Goal: Communication & Community: Answer question/provide support

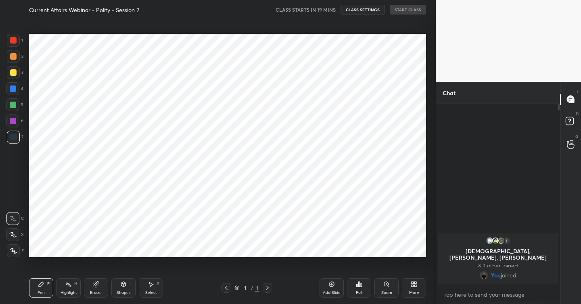
scroll to position [40110, 39959]
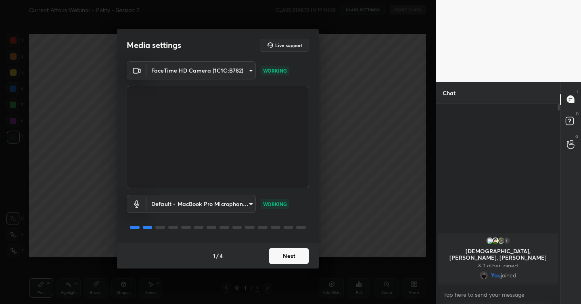
click at [291, 256] on button "Next" at bounding box center [289, 256] width 40 height 16
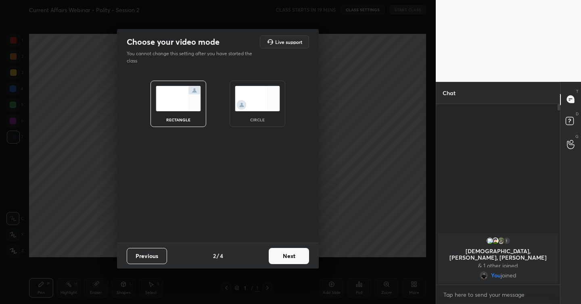
click at [291, 256] on button "Next" at bounding box center [289, 256] width 40 height 16
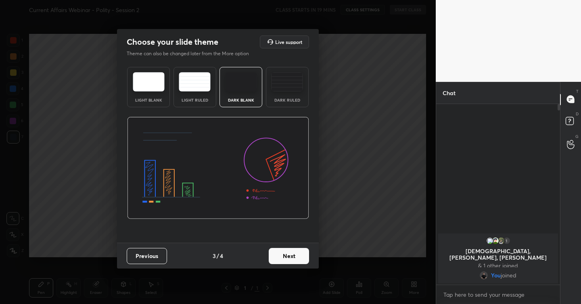
click at [291, 256] on button "Next" at bounding box center [289, 256] width 40 height 16
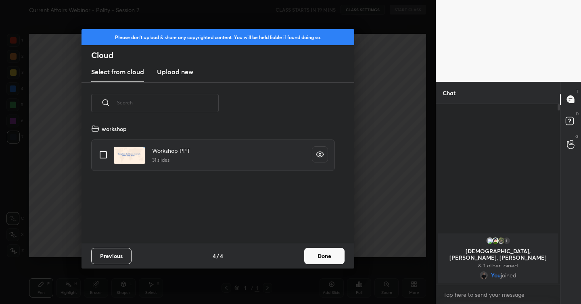
scroll to position [119, 259]
click at [182, 75] on h3 "Upload new" at bounding box center [175, 72] width 36 height 10
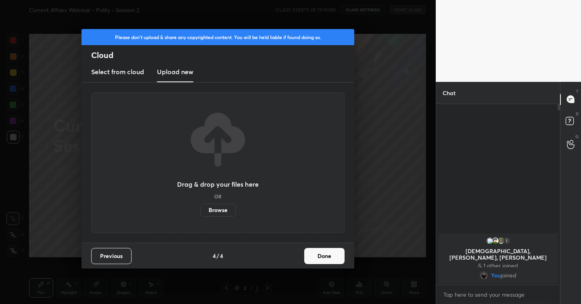
click at [218, 212] on label "Browse" at bounding box center [218, 210] width 36 height 13
click at [200, 212] on input "Browse" at bounding box center [200, 210] width 0 height 13
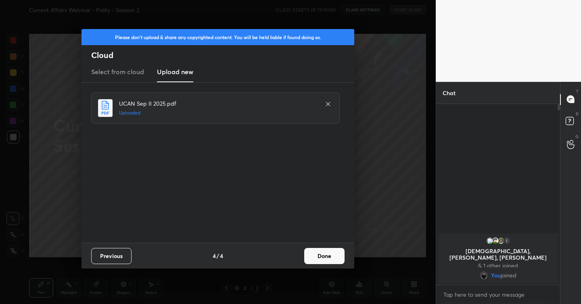
click at [330, 257] on button "Done" at bounding box center [324, 256] width 40 height 16
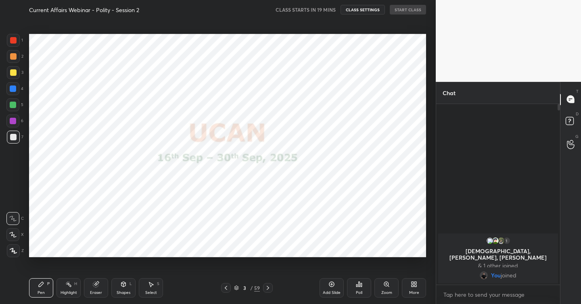
click at [228, 287] on icon at bounding box center [226, 288] width 6 height 6
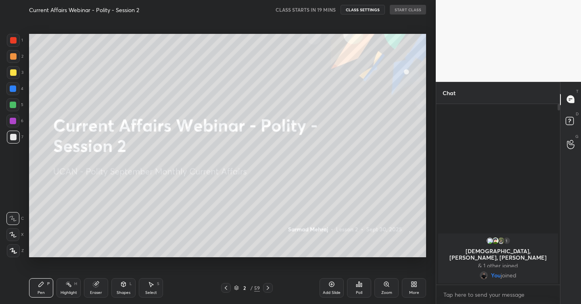
click at [16, 250] on icon at bounding box center [13, 251] width 7 height 6
click at [15, 41] on div at bounding box center [13, 40] width 6 height 6
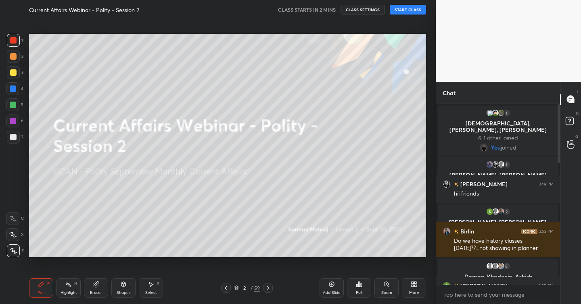
click at [13, 42] on div at bounding box center [13, 40] width 6 height 6
drag, startPoint x: 94, startPoint y: 283, endPoint x: 92, endPoint y: 269, distance: 14.2
click at [94, 282] on icon at bounding box center [96, 284] width 6 height 6
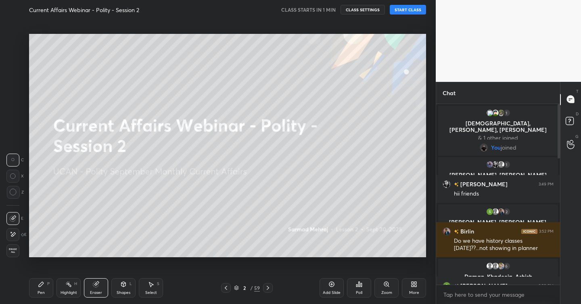
click at [18, 248] on span "Erase all" at bounding box center [13, 251] width 12 height 6
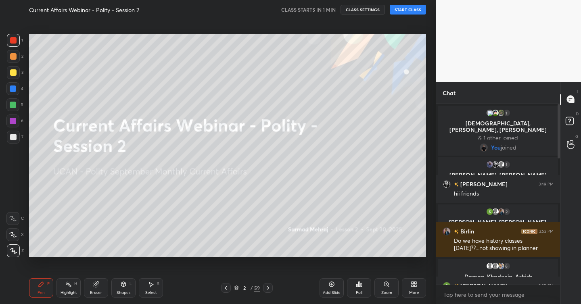
click at [46, 292] on div "Pen P" at bounding box center [41, 288] width 24 height 19
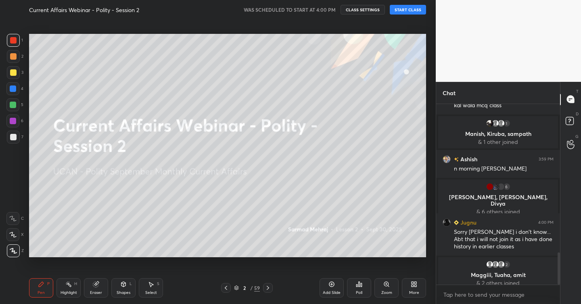
scroll to position [835, 0]
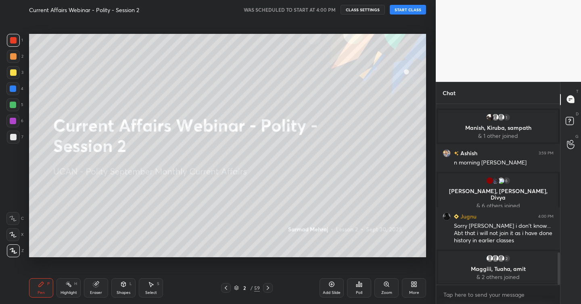
click at [402, 11] on button "START CLASS" at bounding box center [408, 10] width 36 height 10
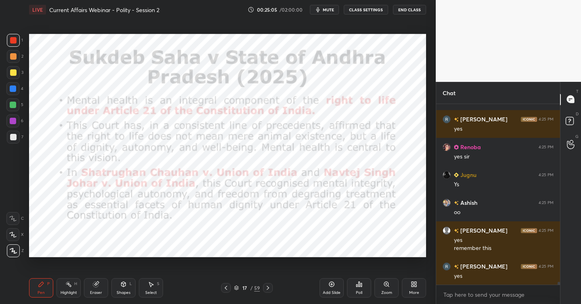
scroll to position [11539, 0]
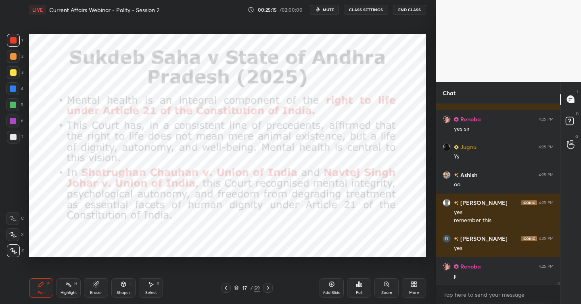
drag, startPoint x: 335, startPoint y: 286, endPoint x: 328, endPoint y: 287, distance: 6.5
click at [335, 287] on div "Add Slide" at bounding box center [332, 288] width 24 height 19
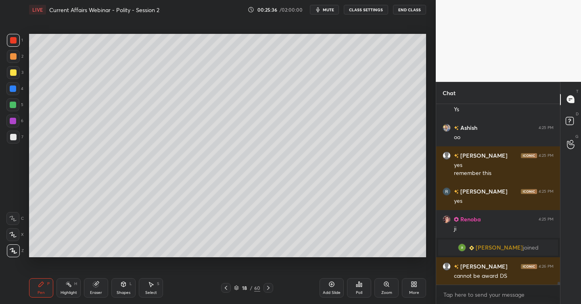
scroll to position [11326, 0]
drag, startPoint x: 16, startPoint y: 135, endPoint x: 21, endPoint y: 151, distance: 16.0
click at [16, 136] on div at bounding box center [13, 137] width 13 height 13
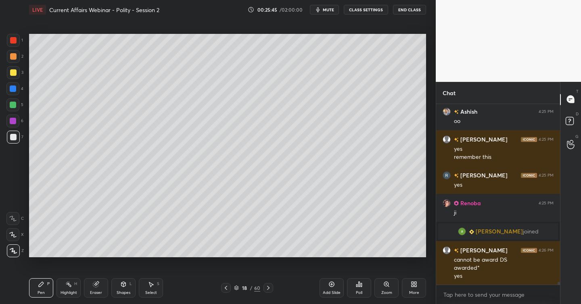
scroll to position [11370, 0]
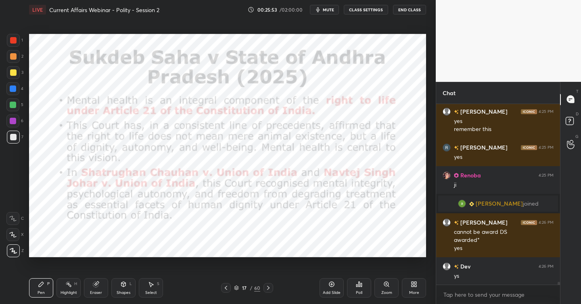
click at [16, 41] on div at bounding box center [13, 40] width 13 height 13
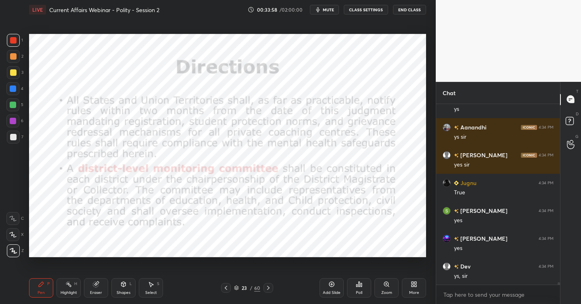
scroll to position [13587, 0]
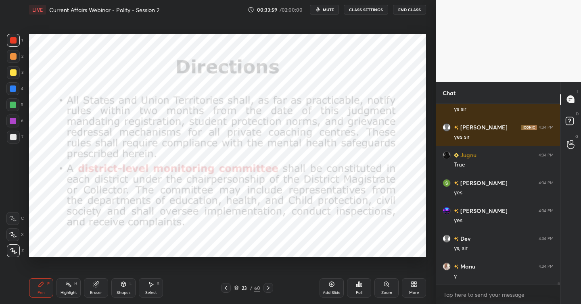
click at [360, 287] on icon at bounding box center [359, 284] width 6 height 6
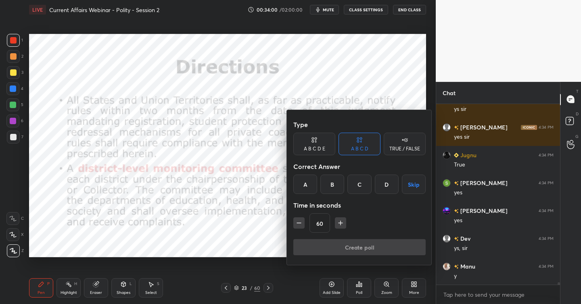
scroll to position [13615, 0]
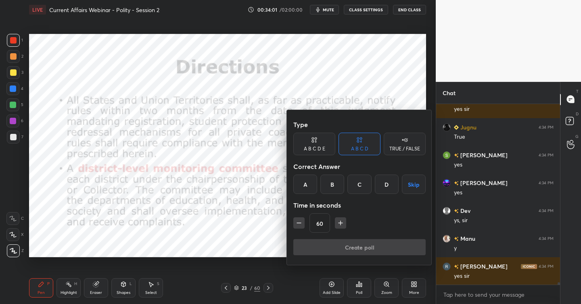
click at [408, 139] on div "TRUE / FALSE" at bounding box center [405, 144] width 42 height 23
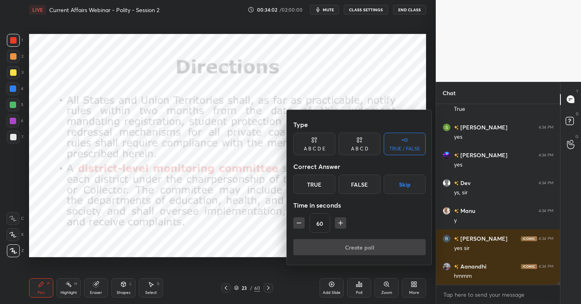
click at [361, 185] on div "False" at bounding box center [360, 184] width 42 height 19
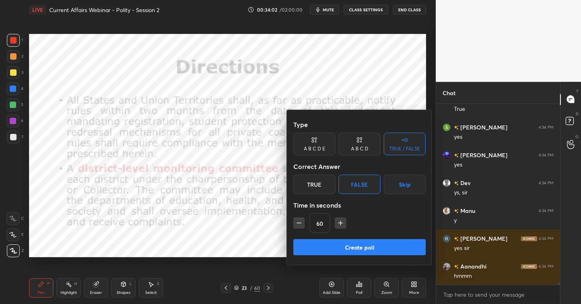
click at [362, 247] on button "Create poll" at bounding box center [359, 247] width 132 height 16
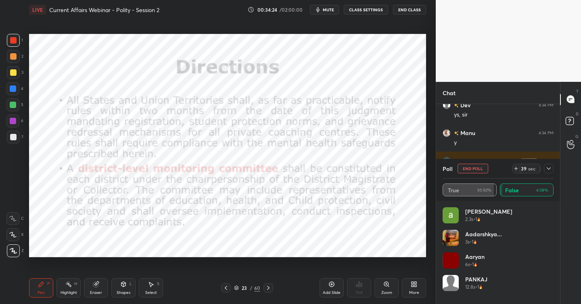
scroll to position [13756, 0]
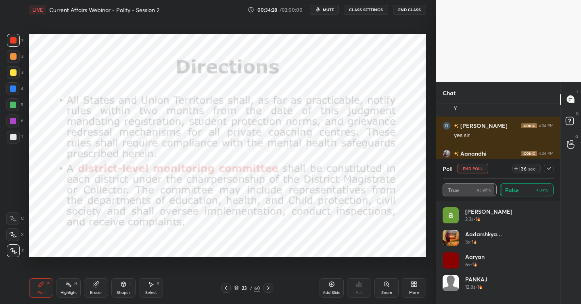
click at [476, 168] on button "End Poll" at bounding box center [473, 169] width 31 height 10
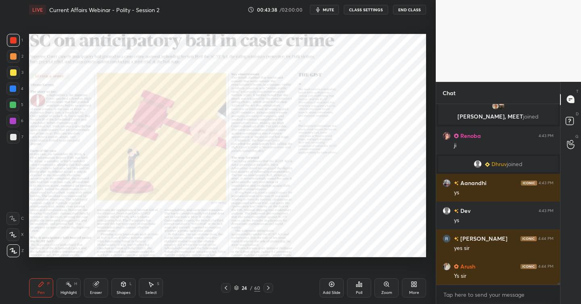
scroll to position [15758, 0]
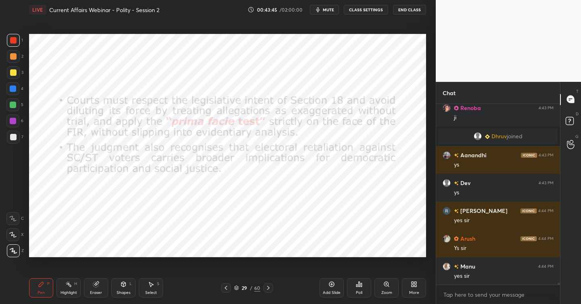
click at [355, 286] on div "Poll" at bounding box center [359, 288] width 24 height 19
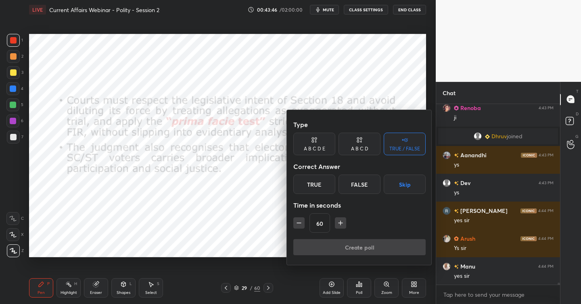
click at [361, 178] on div "False" at bounding box center [360, 184] width 42 height 19
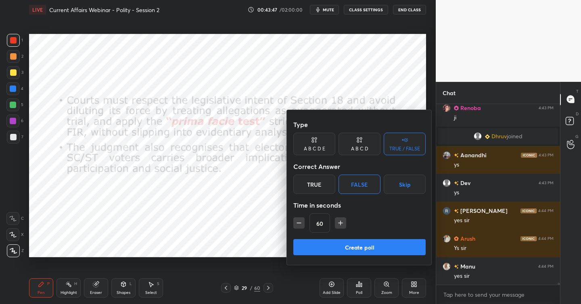
click at [406, 184] on button "Skip" at bounding box center [405, 184] width 42 height 19
click at [358, 245] on button "Create poll" at bounding box center [359, 247] width 132 height 16
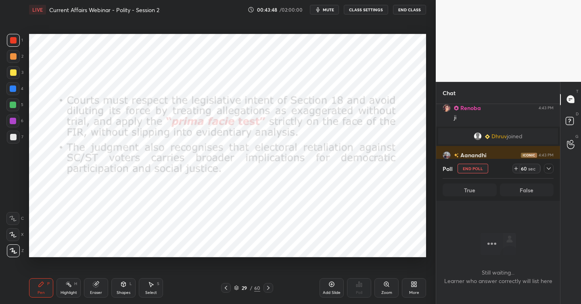
scroll to position [69, 121]
click at [549, 169] on icon at bounding box center [549, 169] width 4 height 2
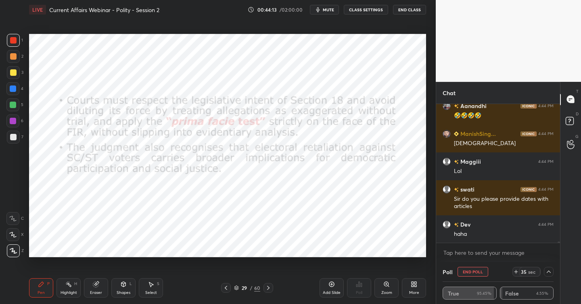
scroll to position [16303, 0]
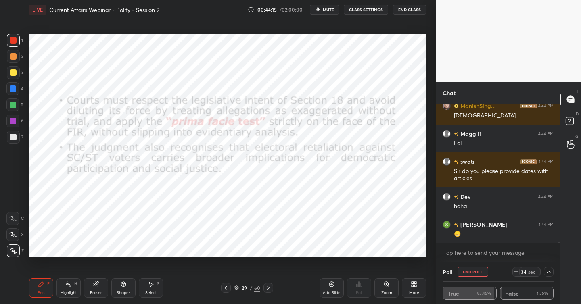
click at [475, 271] on button "End Poll" at bounding box center [473, 272] width 31 height 10
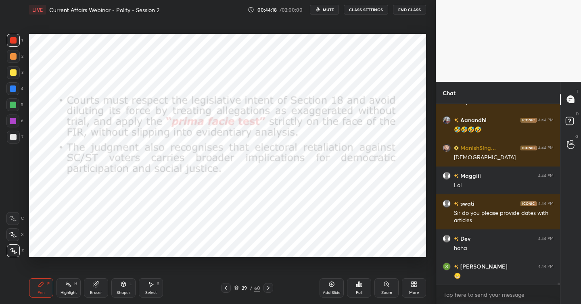
click at [270, 287] on icon at bounding box center [268, 288] width 6 height 6
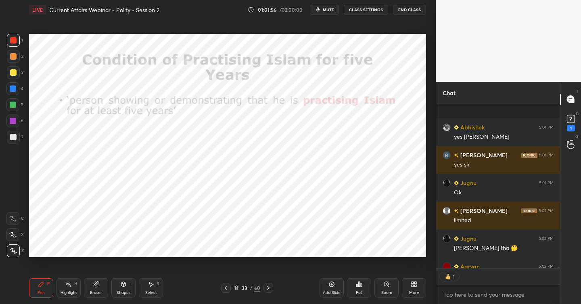
scroll to position [21437, 0]
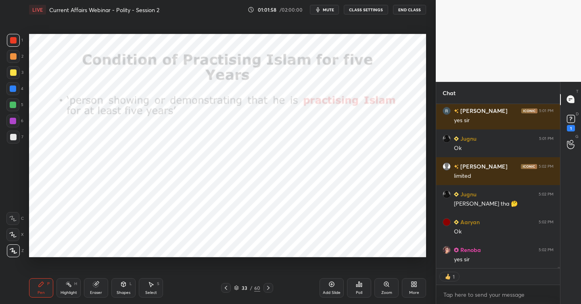
type textarea "x"
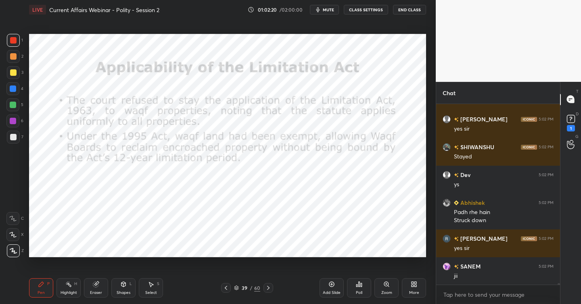
scroll to position [21652, 0]
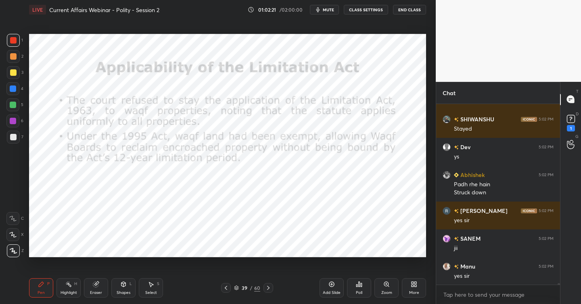
click at [359, 288] on div "Poll" at bounding box center [359, 288] width 24 height 19
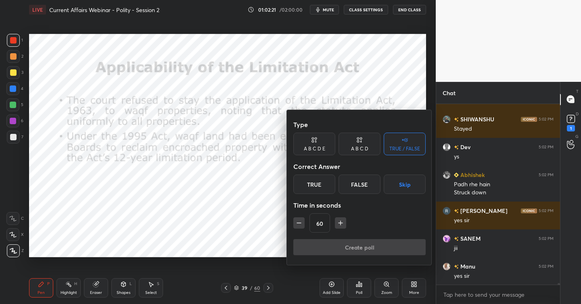
scroll to position [21680, 0]
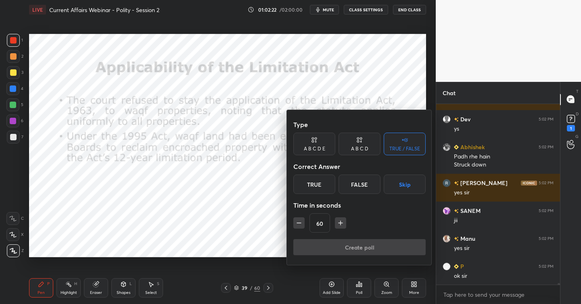
click at [406, 181] on button "Skip" at bounding box center [405, 184] width 42 height 19
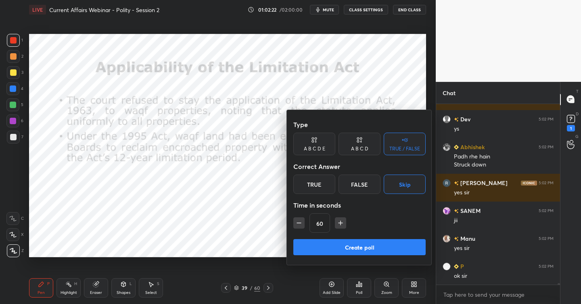
scroll to position [21708, 0]
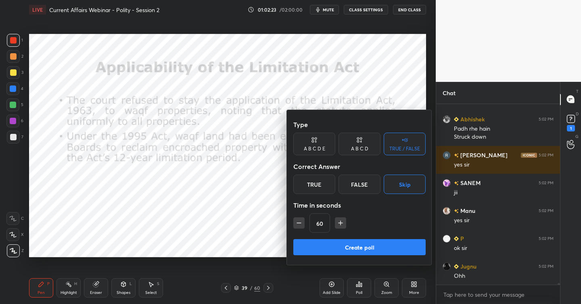
click at [300, 220] on icon "button" at bounding box center [299, 223] width 8 height 8
type input "15"
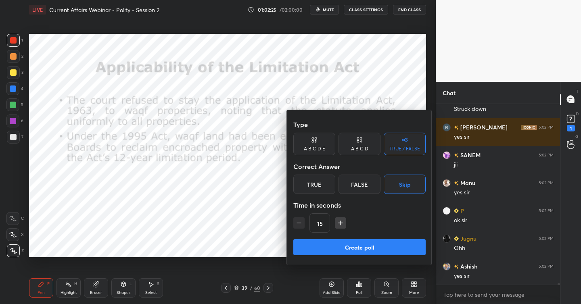
click at [352, 249] on button "Create poll" at bounding box center [359, 247] width 132 height 16
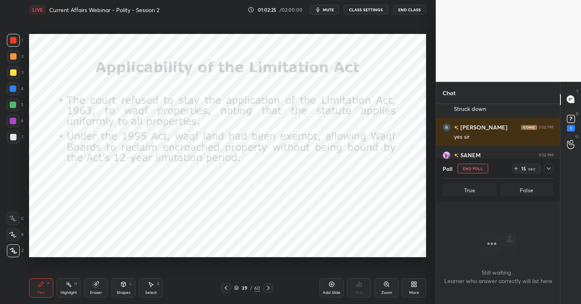
scroll to position [69, 121]
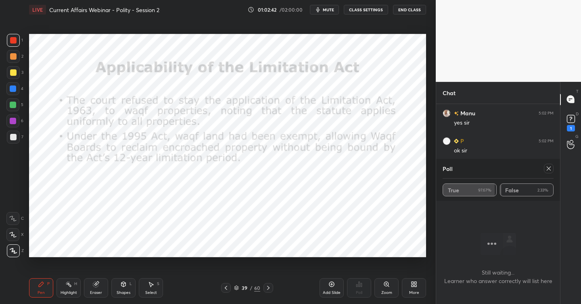
click at [549, 168] on icon at bounding box center [549, 168] width 6 height 6
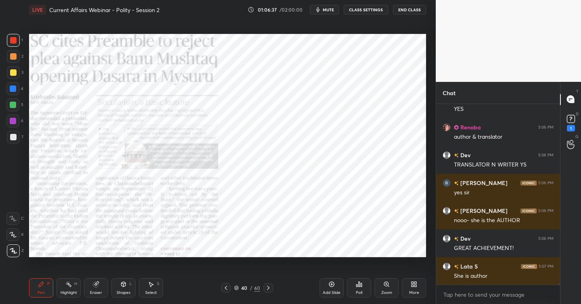
scroll to position [23225, 0]
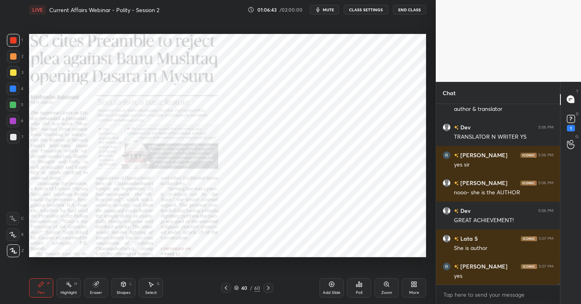
click at [334, 287] on icon at bounding box center [332, 284] width 6 height 6
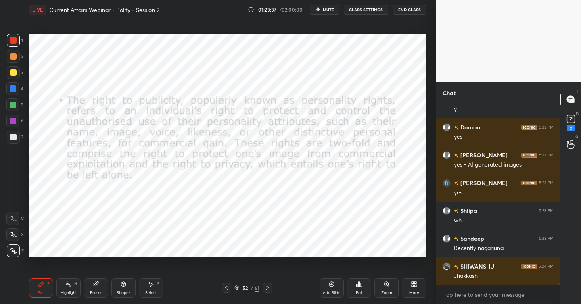
scroll to position [28202, 0]
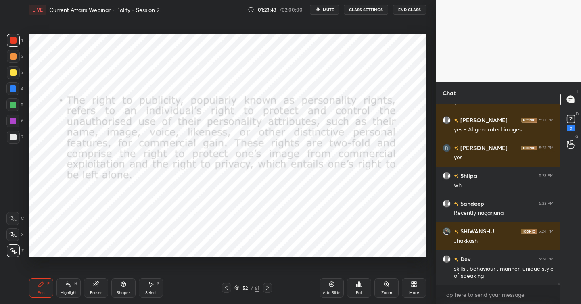
click at [333, 287] on icon at bounding box center [332, 284] width 6 height 6
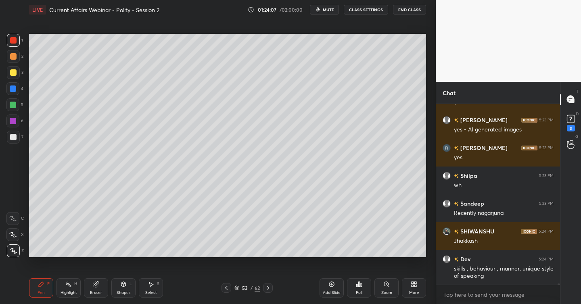
click at [16, 135] on div at bounding box center [13, 137] width 13 height 13
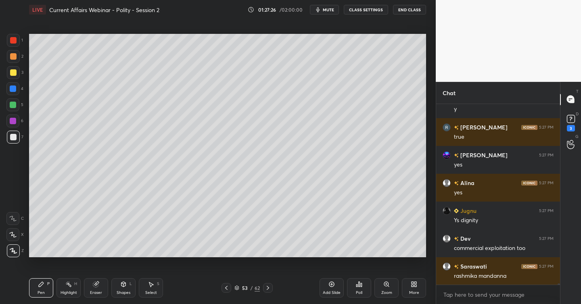
scroll to position [29814, 0]
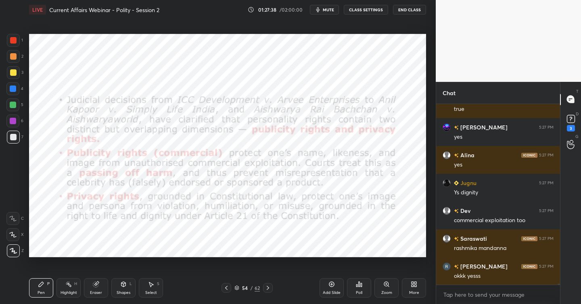
click at [15, 40] on div at bounding box center [13, 40] width 6 height 6
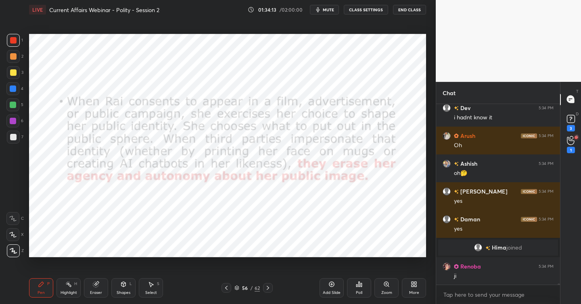
scroll to position [31462, 0]
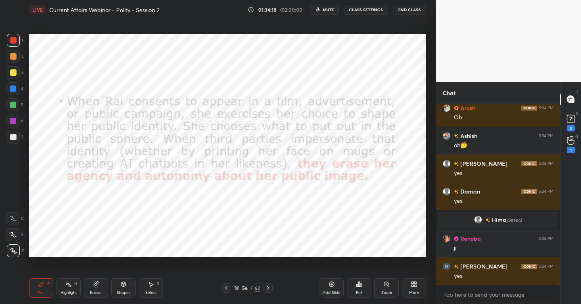
click at [332, 287] on icon at bounding box center [331, 284] width 5 height 5
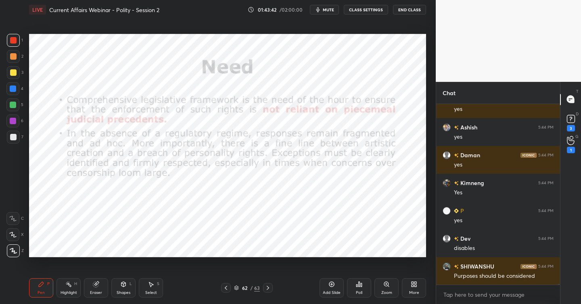
scroll to position [34394, 0]
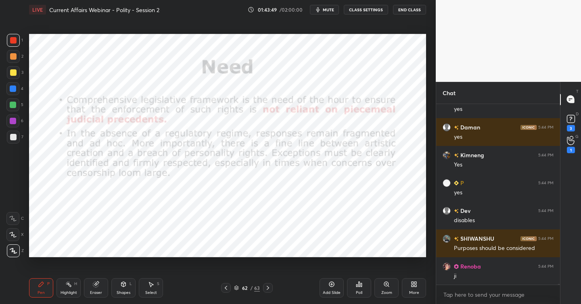
click at [334, 285] on icon at bounding box center [332, 284] width 6 height 6
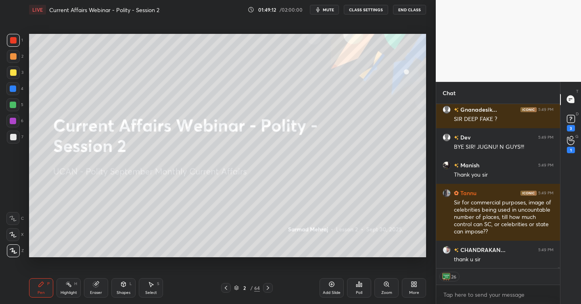
scroll to position [36211, 0]
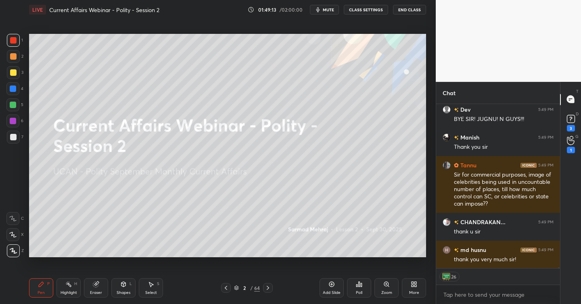
click at [570, 142] on icon at bounding box center [571, 140] width 8 height 9
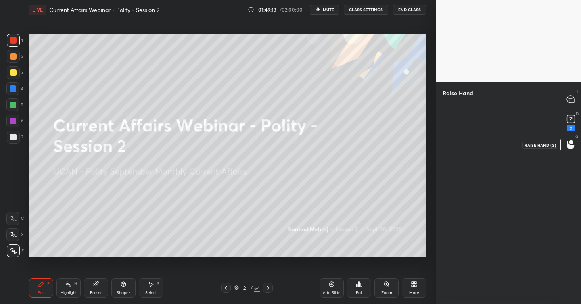
scroll to position [3, 3]
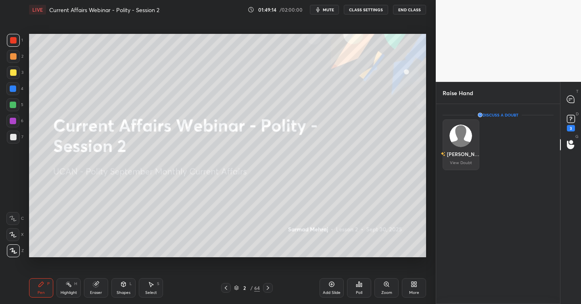
click at [458, 138] on img "grid" at bounding box center [461, 136] width 23 height 23
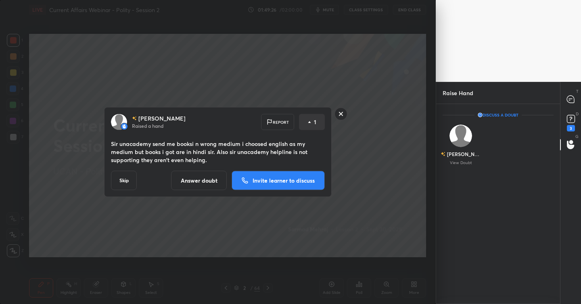
click at [343, 119] on rect at bounding box center [341, 114] width 13 height 13
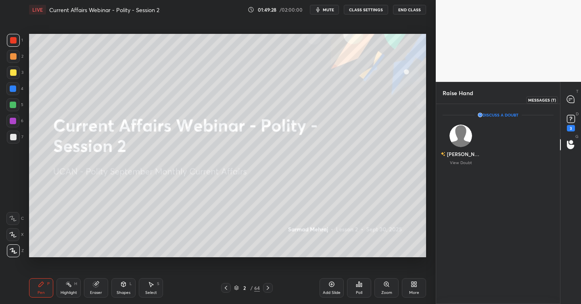
click at [568, 102] on icon at bounding box center [570, 99] width 7 height 7
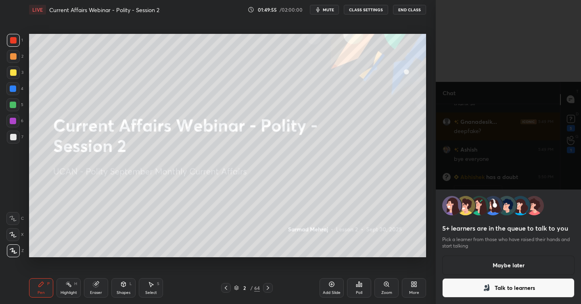
scroll to position [35980, 0]
click at [503, 268] on button "Maybe later" at bounding box center [508, 265] width 132 height 19
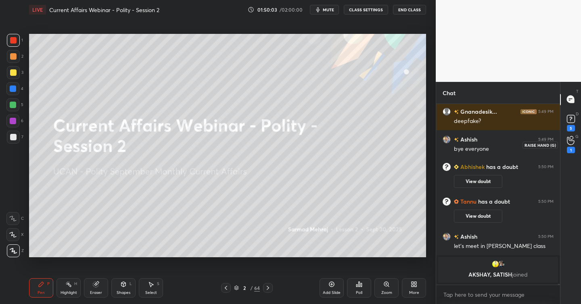
click at [570, 147] on div "1" at bounding box center [571, 150] width 8 height 6
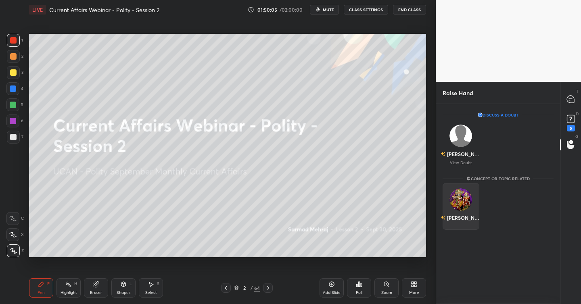
click at [458, 197] on img "grid" at bounding box center [461, 199] width 23 height 23
click at [460, 223] on button "INVITE" at bounding box center [460, 223] width 29 height 10
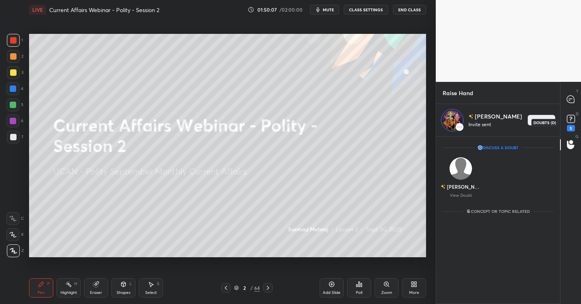
click at [565, 123] on icon at bounding box center [571, 119] width 12 height 12
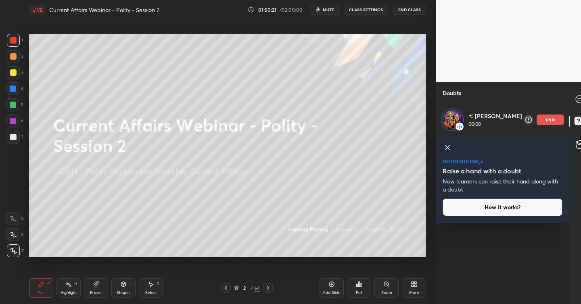
scroll to position [0, 0]
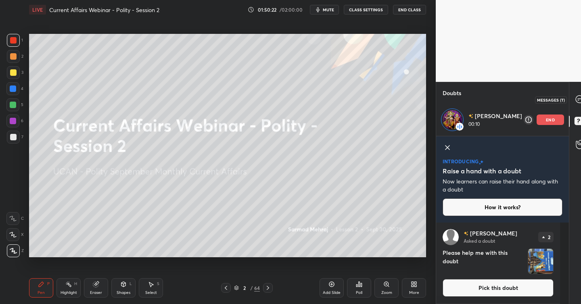
click at [576, 101] on icon at bounding box center [579, 99] width 7 height 7
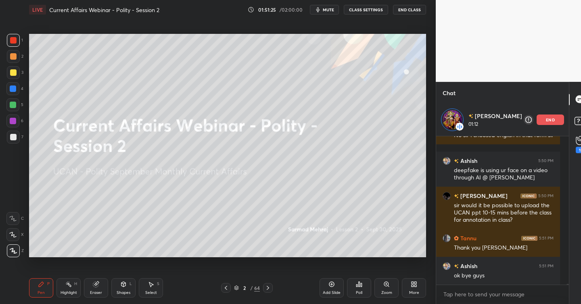
scroll to position [36289, 0]
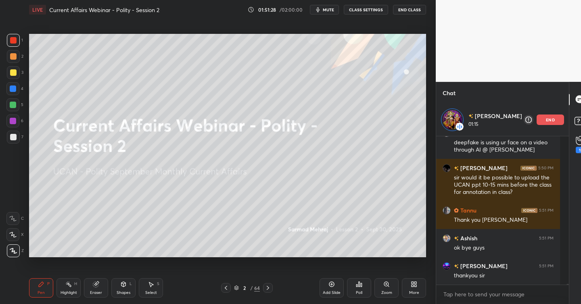
drag, startPoint x: 332, startPoint y: 284, endPoint x: 306, endPoint y: 293, distance: 27.7
click at [331, 284] on icon at bounding box center [332, 284] width 2 height 2
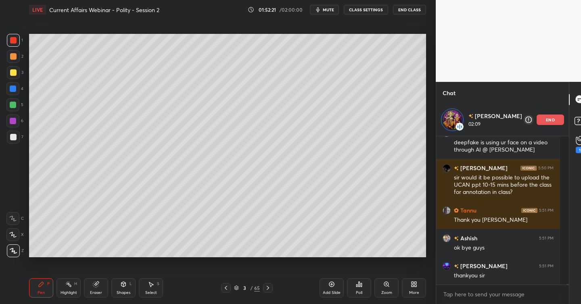
scroll to position [36324, 0]
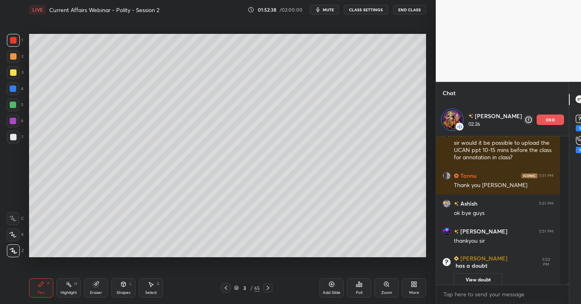
click at [335, 284] on div "Add Slide" at bounding box center [332, 288] width 24 height 19
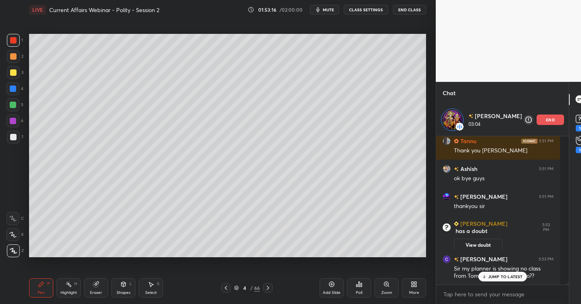
scroll to position [36235, 0]
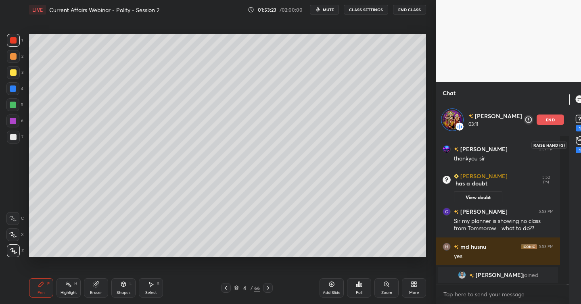
click at [576, 143] on icon at bounding box center [580, 140] width 8 height 9
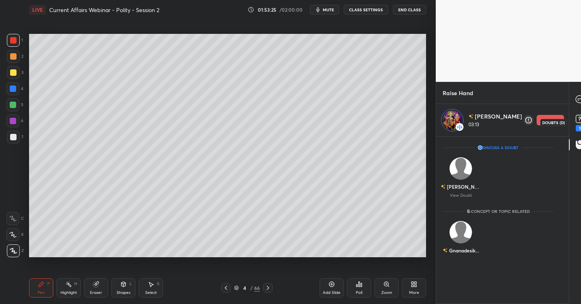
click at [576, 118] on rect at bounding box center [580, 119] width 8 height 8
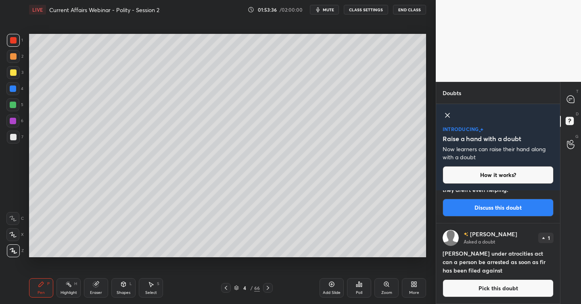
scroll to position [379, 0]
click at [568, 147] on icon at bounding box center [570, 145] width 7 height 8
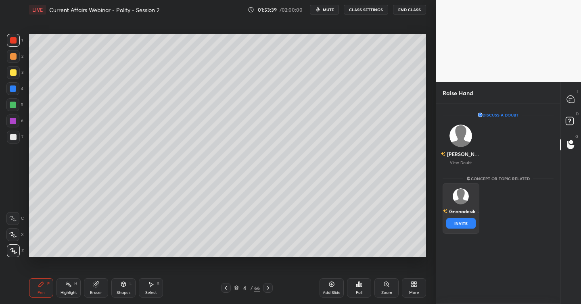
click at [468, 201] on div "Gnanadesik... INVITE" at bounding box center [461, 208] width 37 height 51
click at [464, 220] on button "INVITE" at bounding box center [460, 223] width 29 height 10
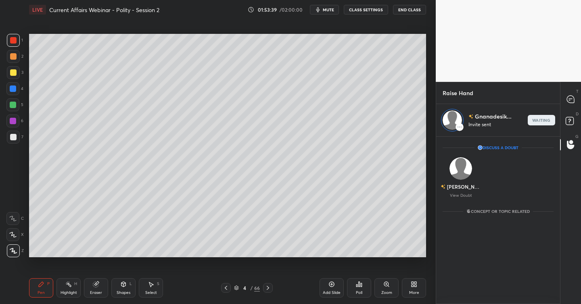
scroll to position [165, 121]
click at [571, 123] on rect at bounding box center [570, 121] width 8 height 8
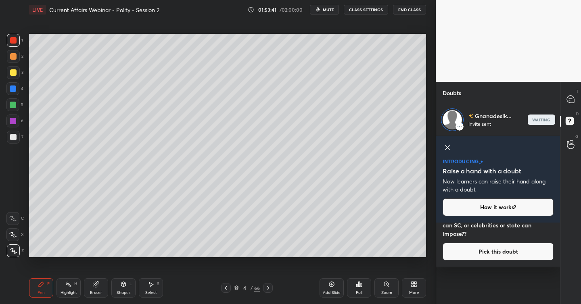
scroll to position [79, 121]
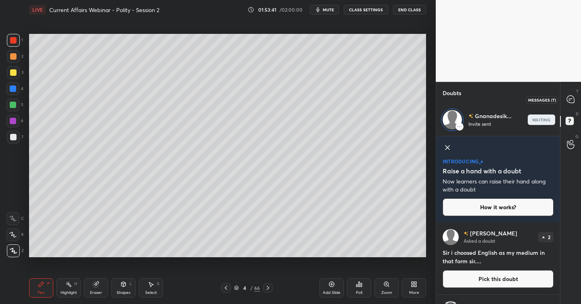
click at [574, 105] on div at bounding box center [571, 99] width 16 height 15
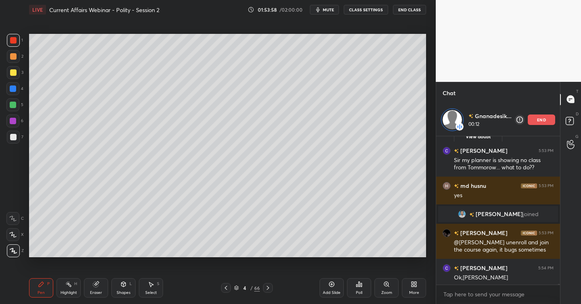
scroll to position [36500, 0]
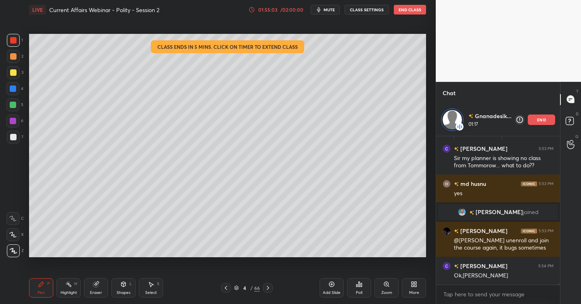
click at [545, 122] on p "end" at bounding box center [541, 120] width 9 height 4
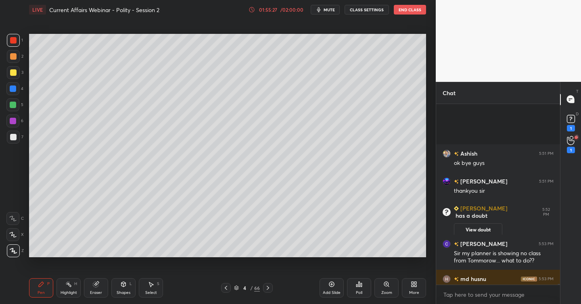
scroll to position [36490, 0]
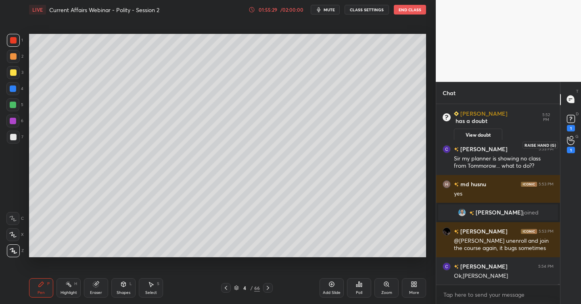
click at [573, 138] on circle at bounding box center [571, 137] width 3 height 3
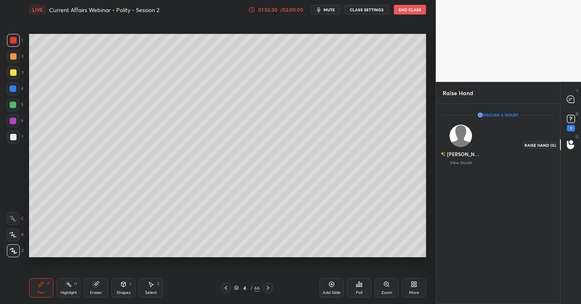
scroll to position [3, 3]
click at [571, 109] on div "T Messages (T)" at bounding box center [571, 99] width 21 height 23
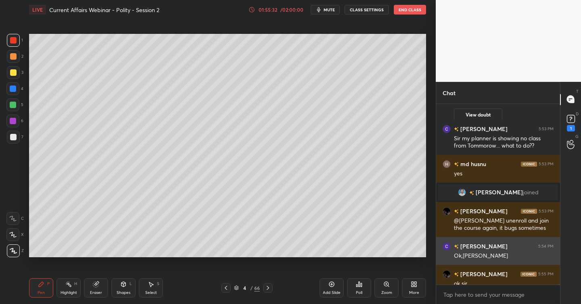
scroll to position [36518, 0]
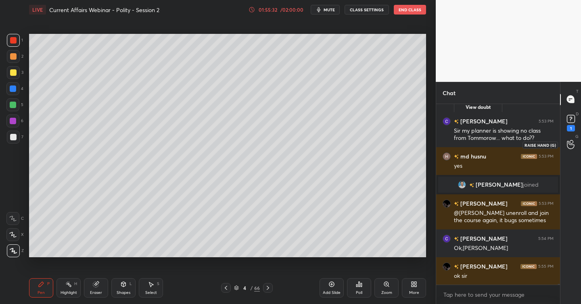
click at [572, 139] on div at bounding box center [571, 145] width 16 height 15
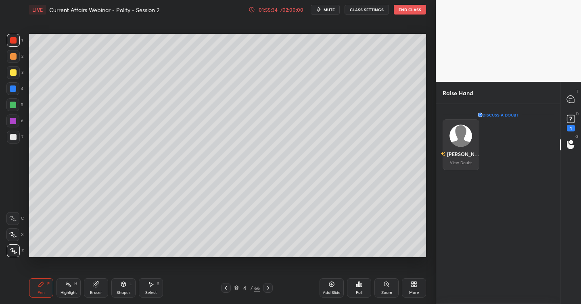
click at [464, 139] on img "grid" at bounding box center [461, 136] width 23 height 23
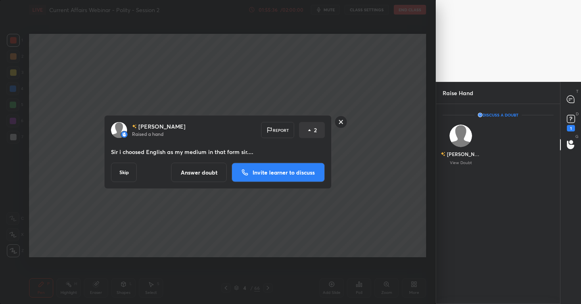
click at [274, 174] on p "Invite learner to discuss" at bounding box center [284, 173] width 62 height 6
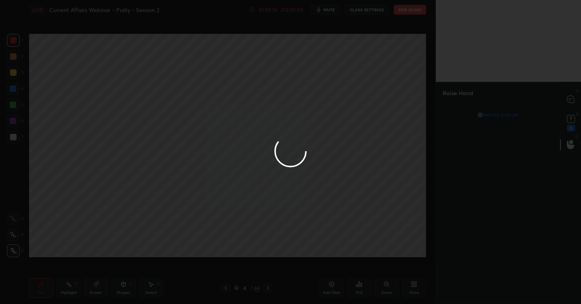
scroll to position [165, 121]
click at [574, 103] on div at bounding box center [290, 152] width 581 height 304
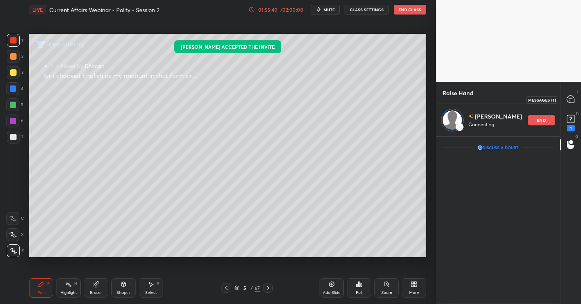
click at [575, 98] on icon at bounding box center [571, 99] width 8 height 8
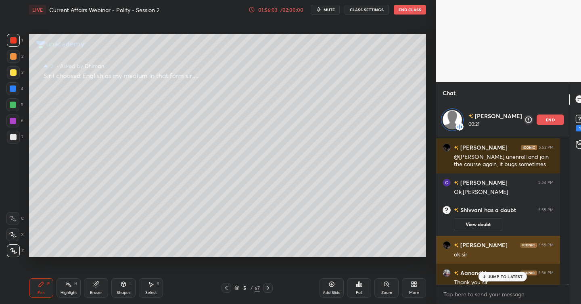
scroll to position [36607, 0]
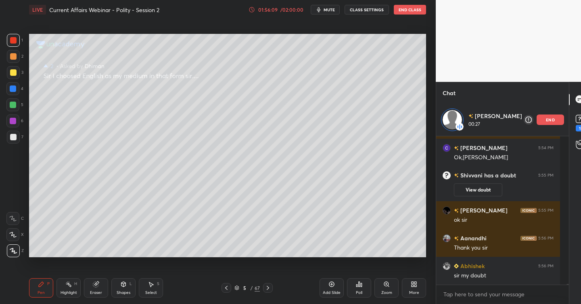
click at [546, 115] on div "end" at bounding box center [550, 120] width 27 height 10
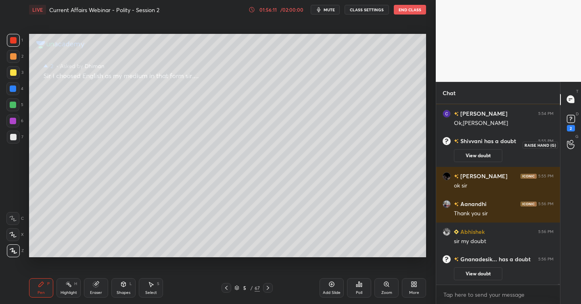
click at [577, 142] on div at bounding box center [571, 145] width 16 height 15
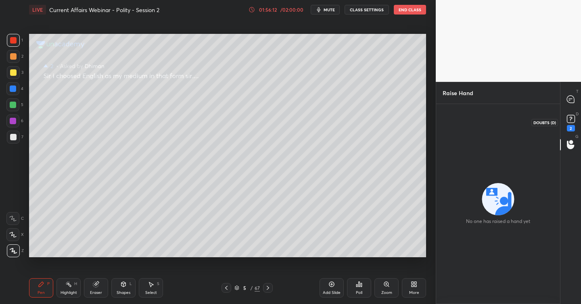
click at [572, 125] on div "2" at bounding box center [571, 128] width 8 height 6
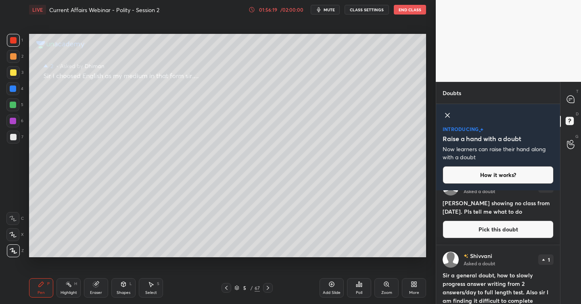
scroll to position [117, 0]
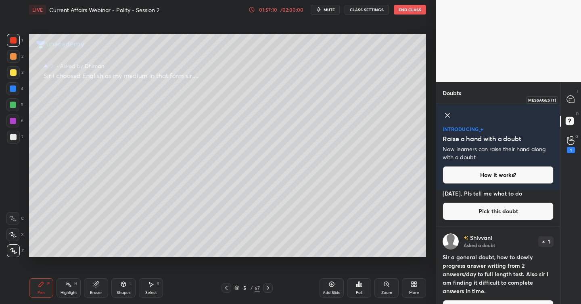
click at [570, 99] on icon at bounding box center [570, 99] width 3 height 0
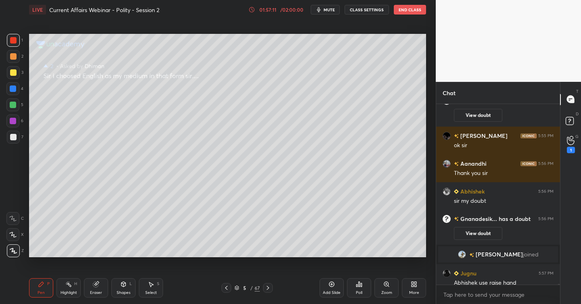
scroll to position [36596, 0]
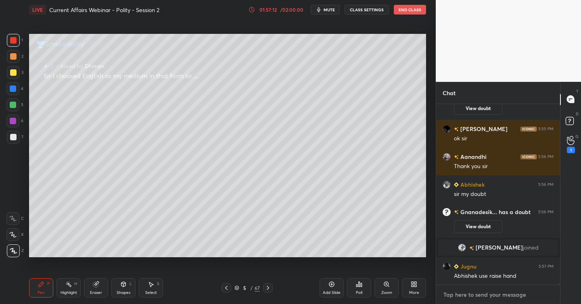
type textarea "x"
click at [475, 291] on textarea at bounding box center [498, 295] width 111 height 13
paste textarea "[URL][DOMAIN_NAME]"
type textarea "[URL][DOMAIN_NAME]"
type textarea "x"
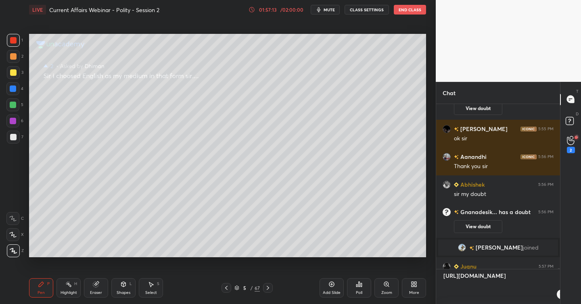
scroll to position [3, 3]
type textarea "[URL][DOMAIN_NAME]"
type textarea "x"
click at [549, 293] on icon at bounding box center [547, 294] width 4 height 5
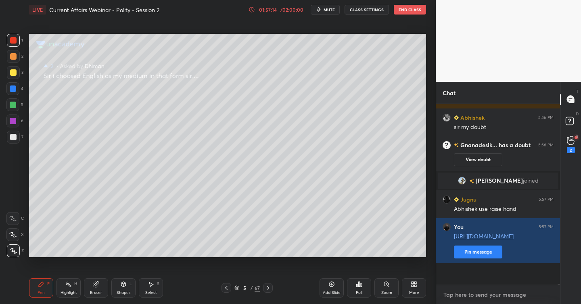
scroll to position [36422, 0]
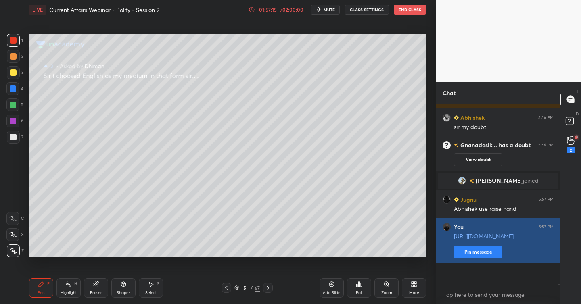
click at [482, 259] on button "Pin message" at bounding box center [478, 252] width 48 height 13
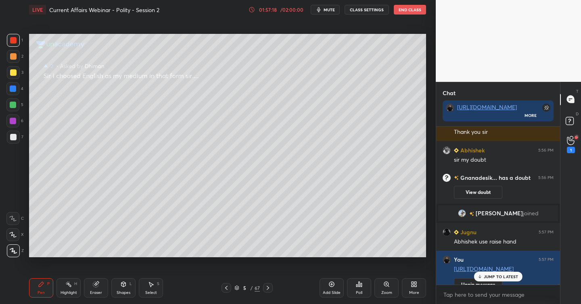
scroll to position [36445, 0]
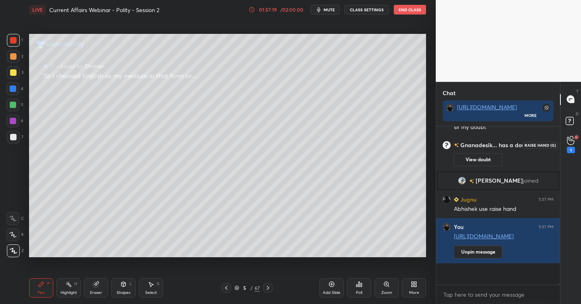
click at [575, 141] on div "1" at bounding box center [571, 145] width 16 height 15
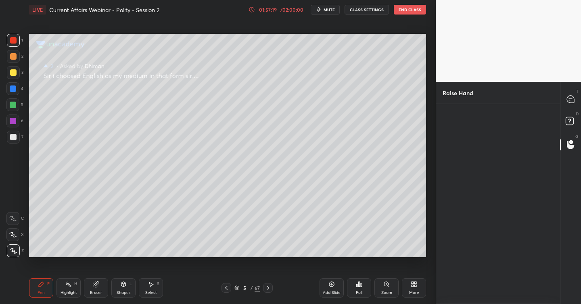
scroll to position [3, 3]
click at [466, 130] on img "grid" at bounding box center [461, 136] width 23 height 23
click at [465, 162] on button "INVITE" at bounding box center [460, 160] width 29 height 10
click at [570, 105] on div at bounding box center [571, 99] width 16 height 15
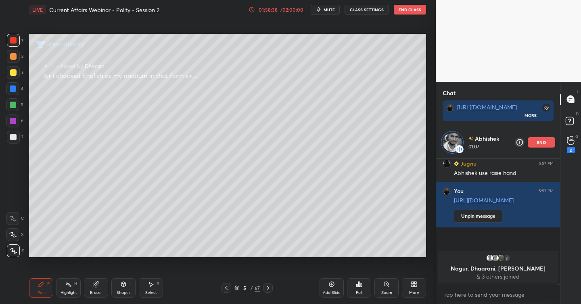
scroll to position [36456, 0]
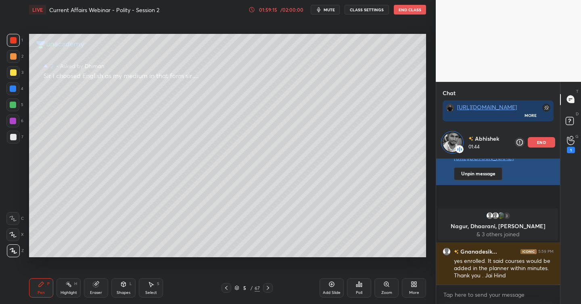
click at [545, 144] on p "end" at bounding box center [541, 142] width 9 height 4
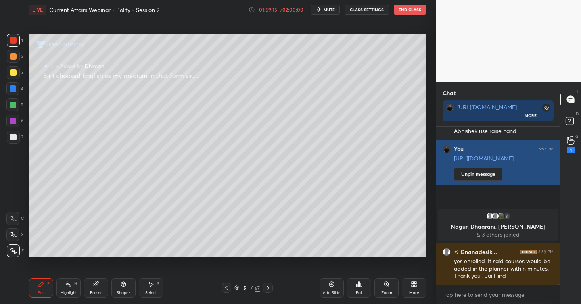
scroll to position [36421, 0]
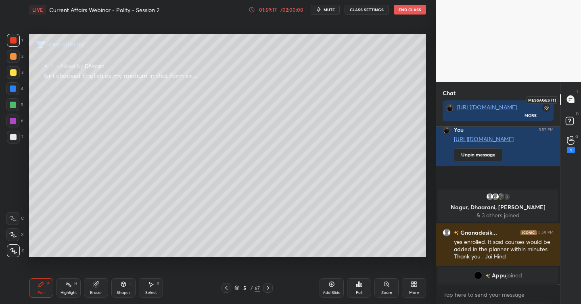
click at [574, 98] on icon at bounding box center [570, 99] width 7 height 7
click at [574, 112] on div "D Doubts (D)" at bounding box center [571, 122] width 21 height 23
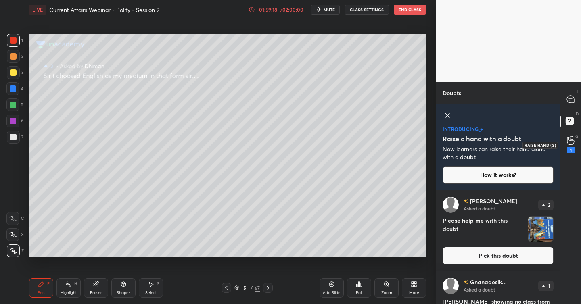
click at [571, 149] on div "1" at bounding box center [571, 150] width 8 height 6
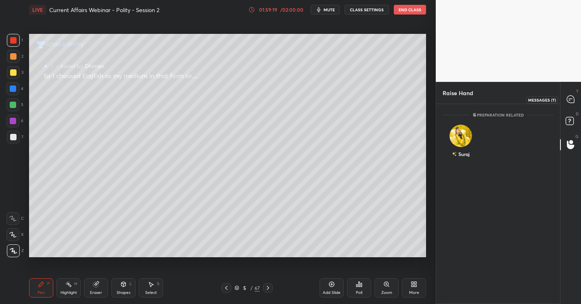
click at [570, 102] on icon at bounding box center [570, 99] width 7 height 7
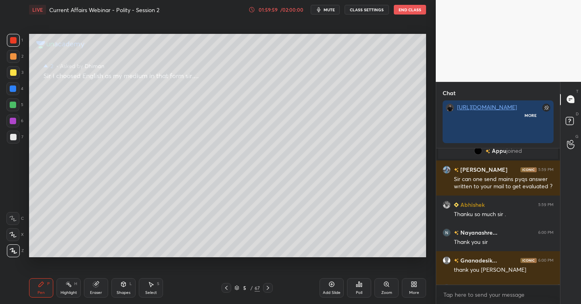
scroll to position [156, 121]
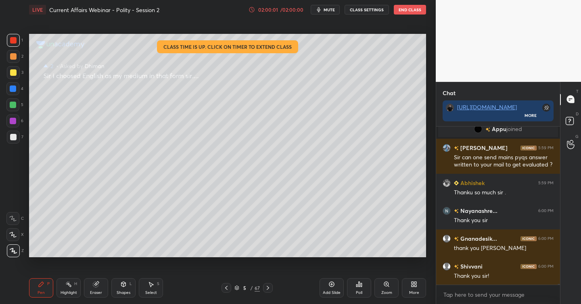
click at [414, 13] on button "End Class" at bounding box center [410, 10] width 32 height 10
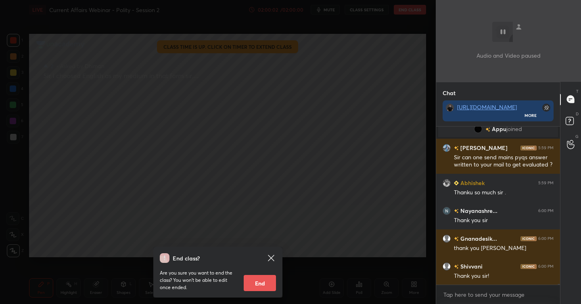
click at [264, 283] on button "End" at bounding box center [260, 283] width 32 height 16
type textarea "x"
